Goal: Transaction & Acquisition: Purchase product/service

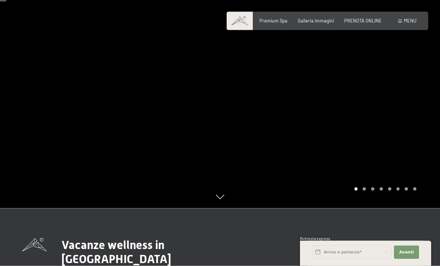
scroll to position [56, 0]
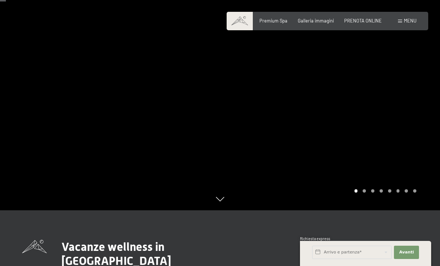
click at [278, 20] on span "Premium Spa" at bounding box center [274, 21] width 28 height 6
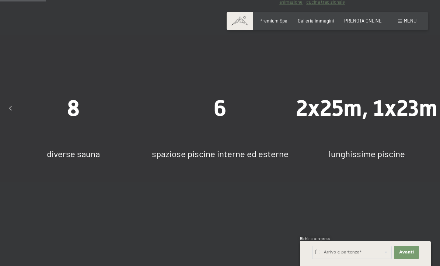
scroll to position [442, 0]
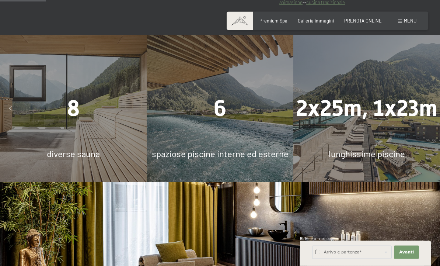
click at [47, 125] on div "8" at bounding box center [73, 108] width 147 height 31
click at [71, 118] on span "8" at bounding box center [73, 109] width 13 height 26
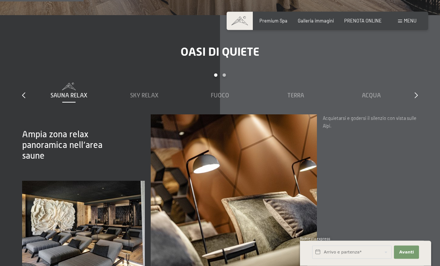
scroll to position [804, 0]
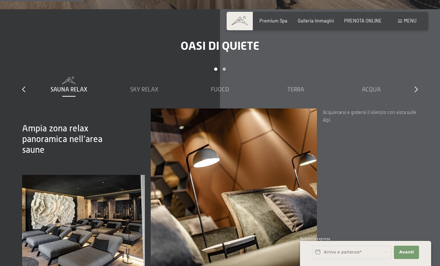
click at [63, 92] on div "Sauna relax" at bounding box center [69, 85] width 70 height 17
click at [66, 94] on div "Sauna relax" at bounding box center [69, 90] width 70 height 8
click at [156, 93] on span "Sky Relax" at bounding box center [144, 89] width 28 height 7
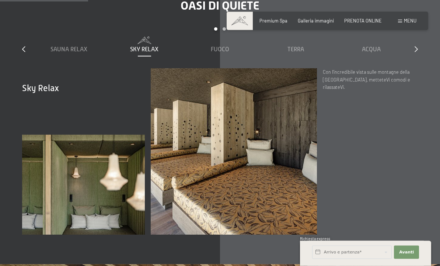
scroll to position [844, 0]
click at [210, 42] on span at bounding box center [220, 39] width 70 height 6
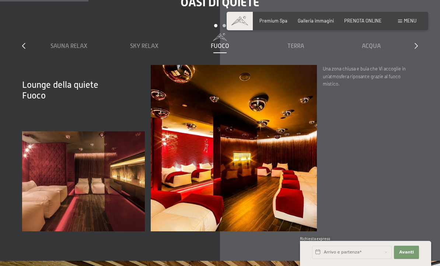
scroll to position [851, 0]
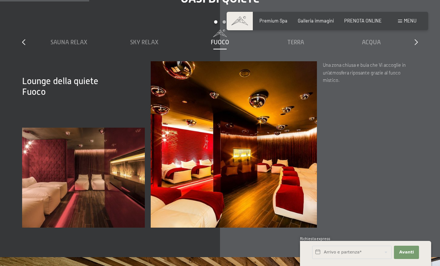
click at [300, 46] on span "Terra" at bounding box center [296, 42] width 17 height 7
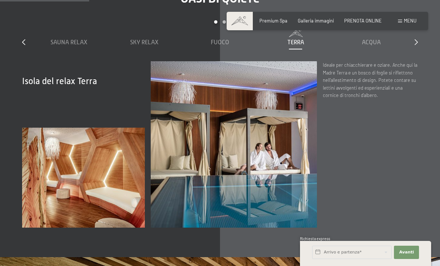
click at [376, 46] on span "Acqua" at bounding box center [371, 42] width 19 height 7
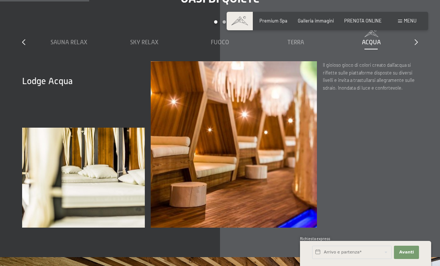
click at [416, 45] on icon at bounding box center [416, 42] width 3 height 6
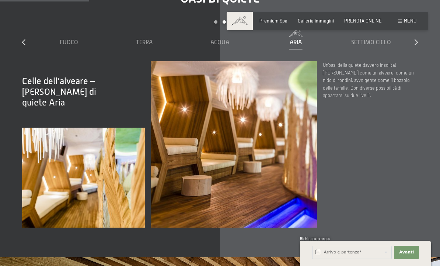
click at [386, 46] on span "Settimo Cielo" at bounding box center [371, 42] width 40 height 7
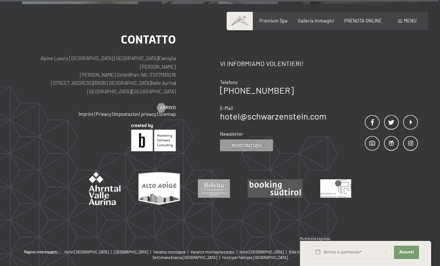
scroll to position [3637, 0]
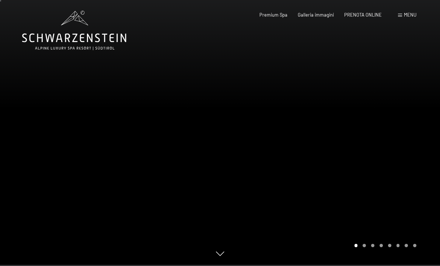
scroll to position [0, 0]
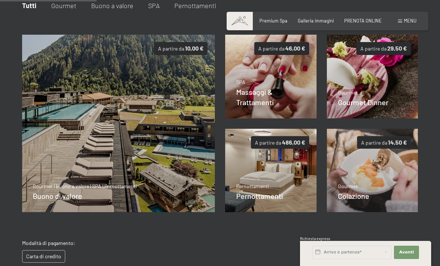
click at [51, 140] on img at bounding box center [118, 123] width 193 height 177
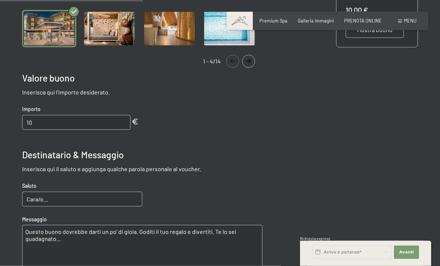
scroll to position [203, 0]
